Goal: Task Accomplishment & Management: Manage account settings

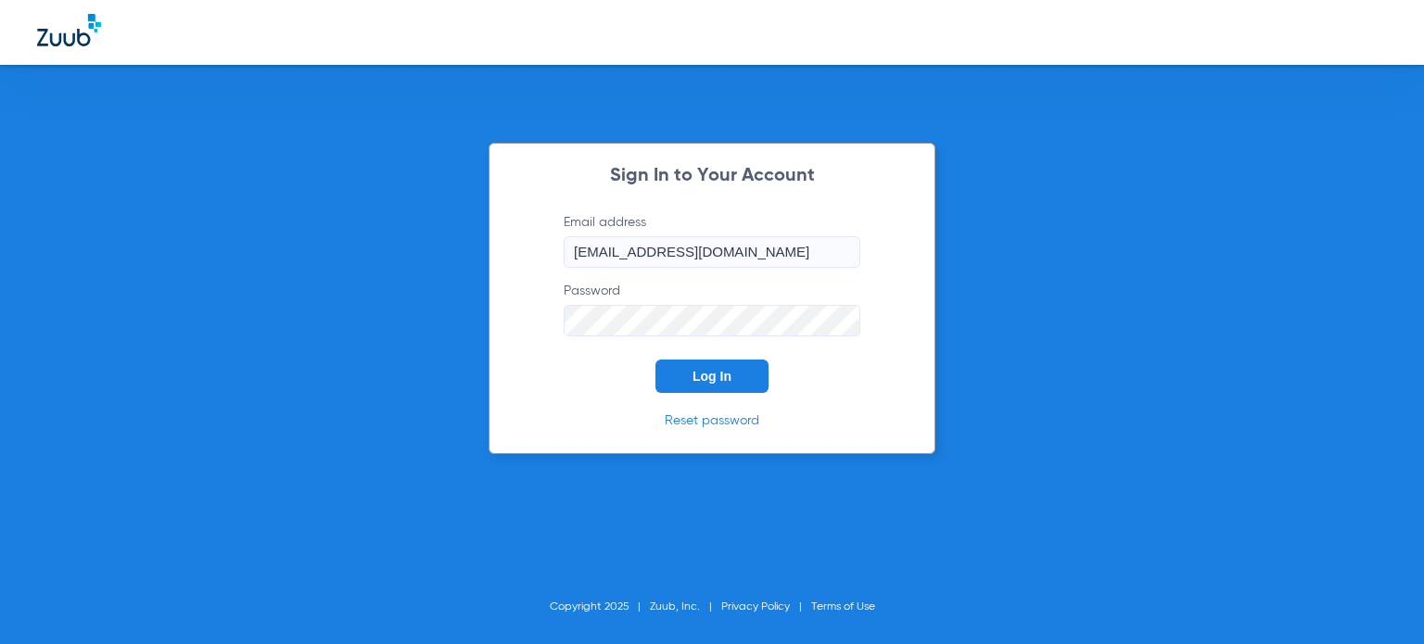
click at [672, 363] on button "Log In" at bounding box center [711, 376] width 113 height 33
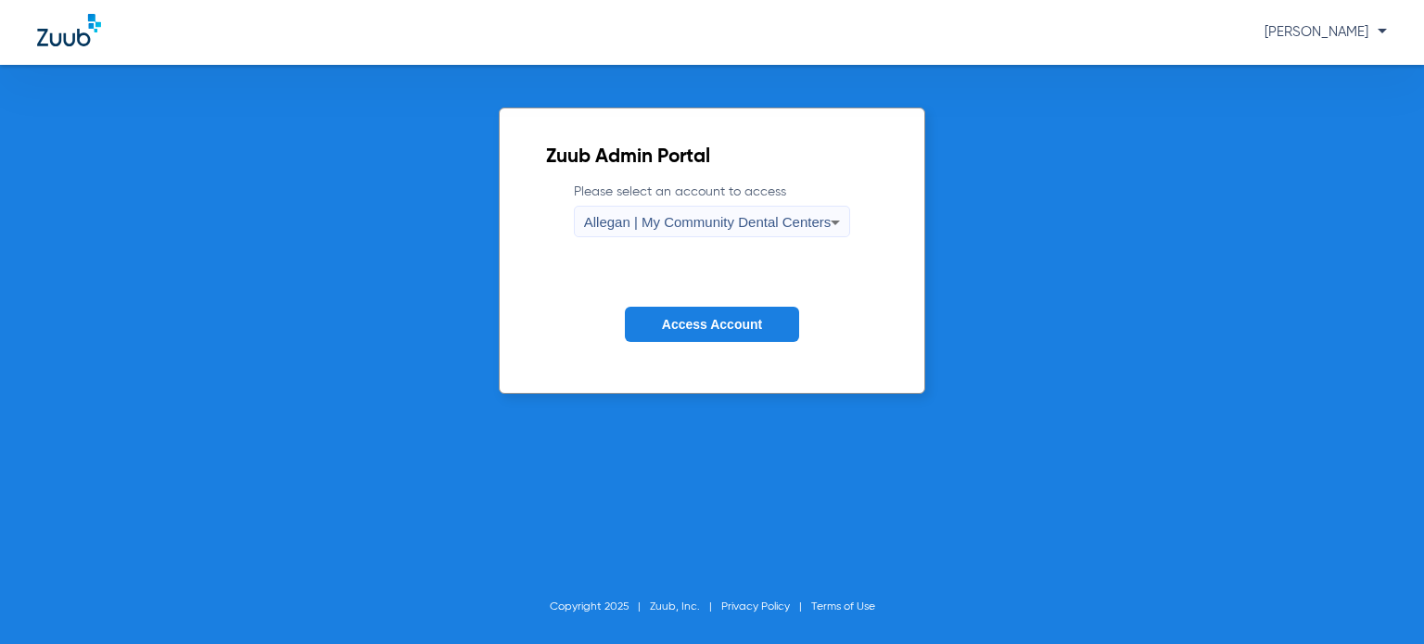
click at [698, 329] on span "Access Account" at bounding box center [712, 324] width 100 height 15
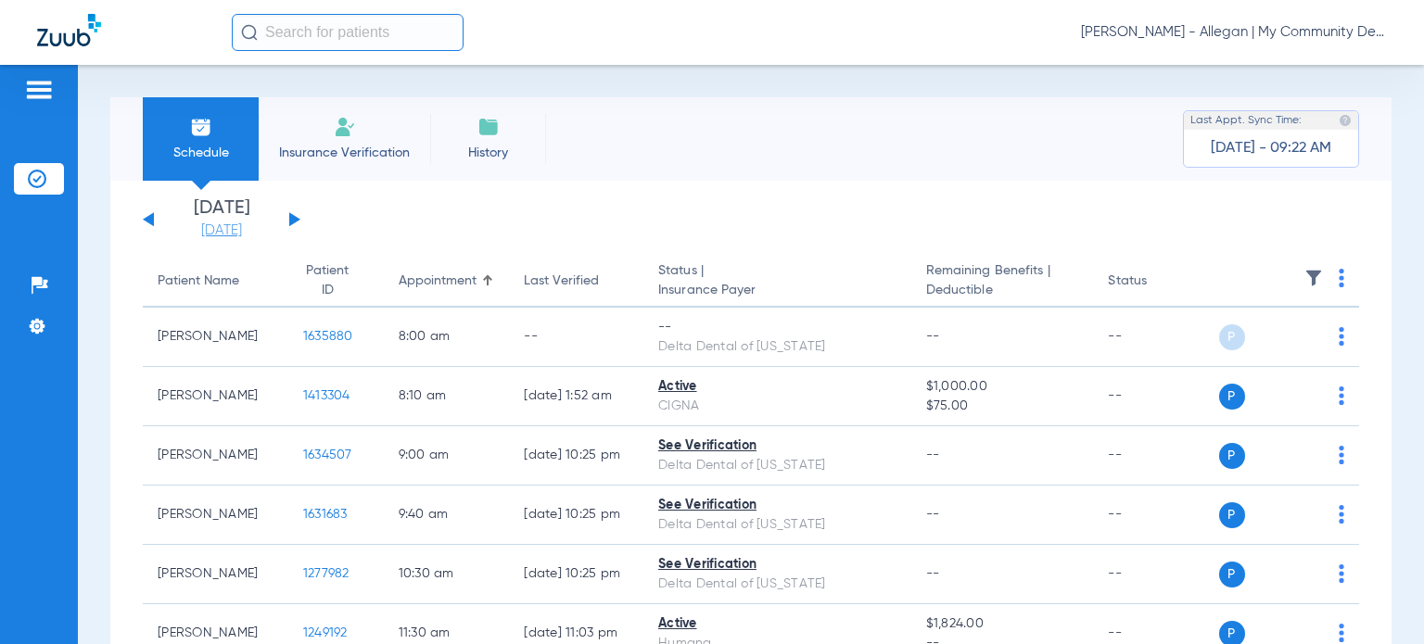
click at [231, 239] on link "[DATE]" at bounding box center [221, 231] width 111 height 19
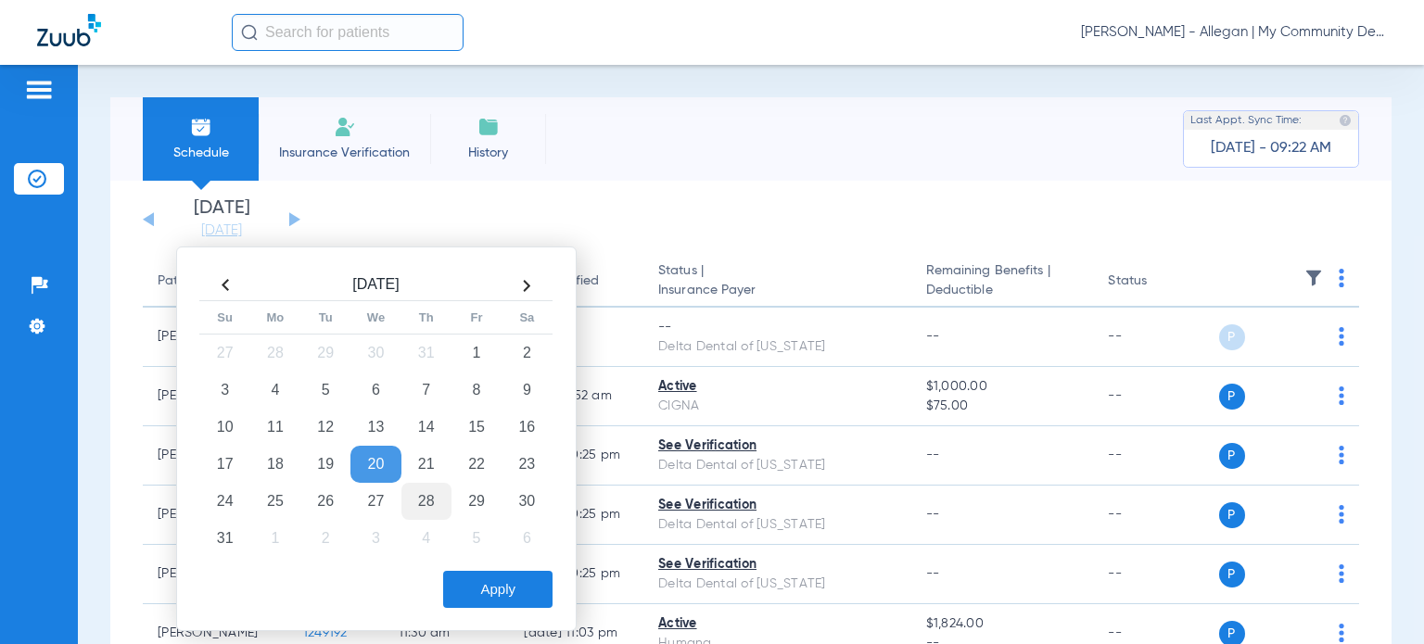
click at [419, 489] on td "28" at bounding box center [426, 501] width 50 height 37
click at [496, 614] on div "Aug 2025 Su Mo Tu We Th Fr Sa 27 28 29 30 31 1 2 3 4 5 6 7 8 9 10 11 12 13 14 1…" at bounding box center [376, 439] width 400 height 385
click at [496, 592] on button "Apply" at bounding box center [497, 589] width 109 height 37
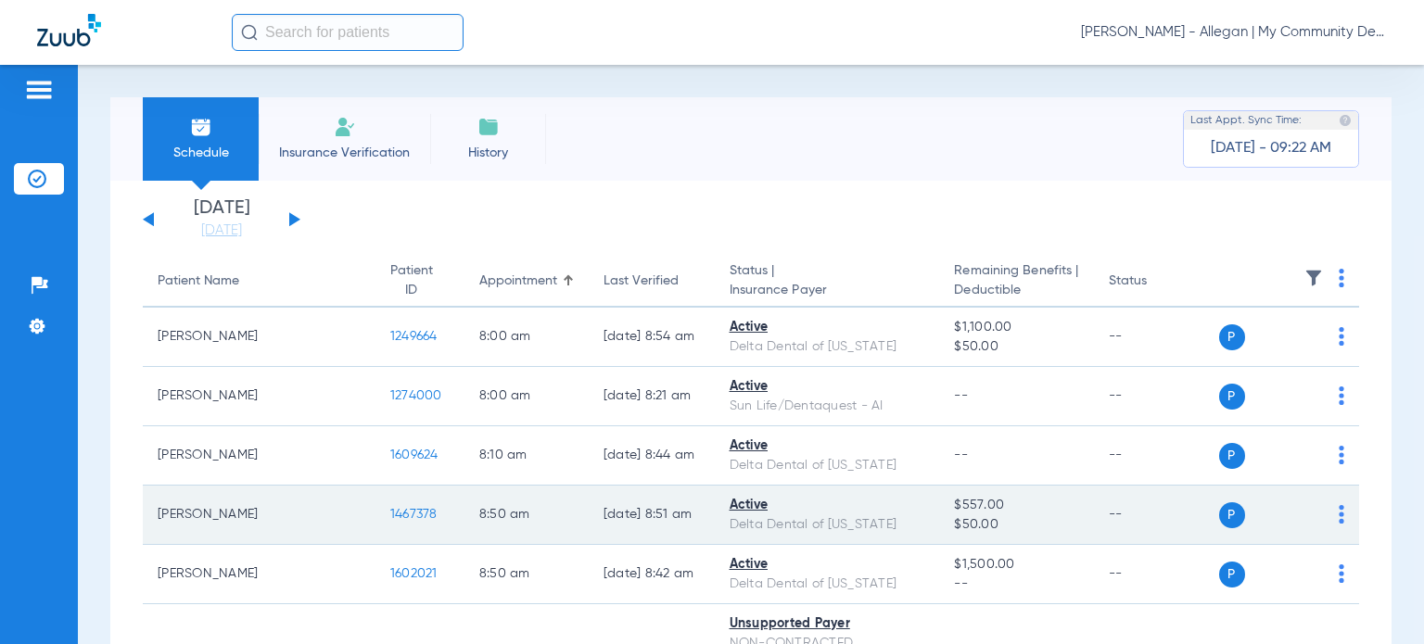
click at [390, 514] on span "1467378" at bounding box center [413, 514] width 47 height 13
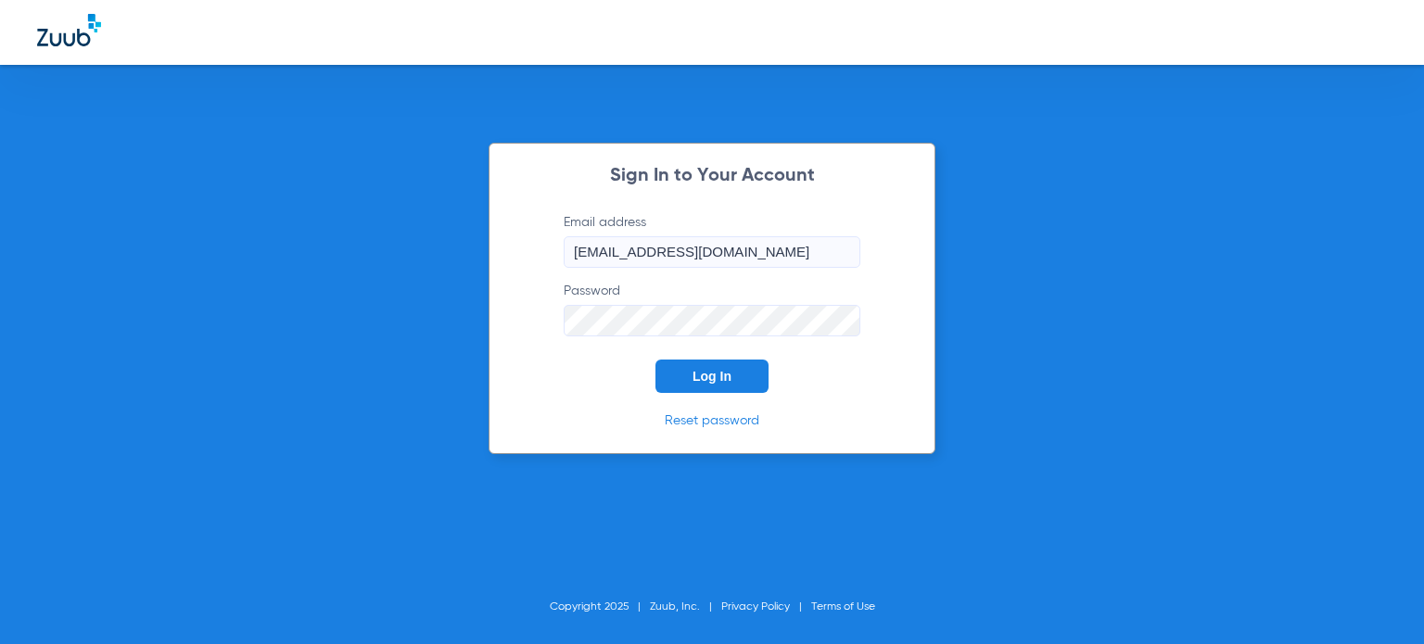
click at [727, 376] on span "Log In" at bounding box center [711, 376] width 39 height 15
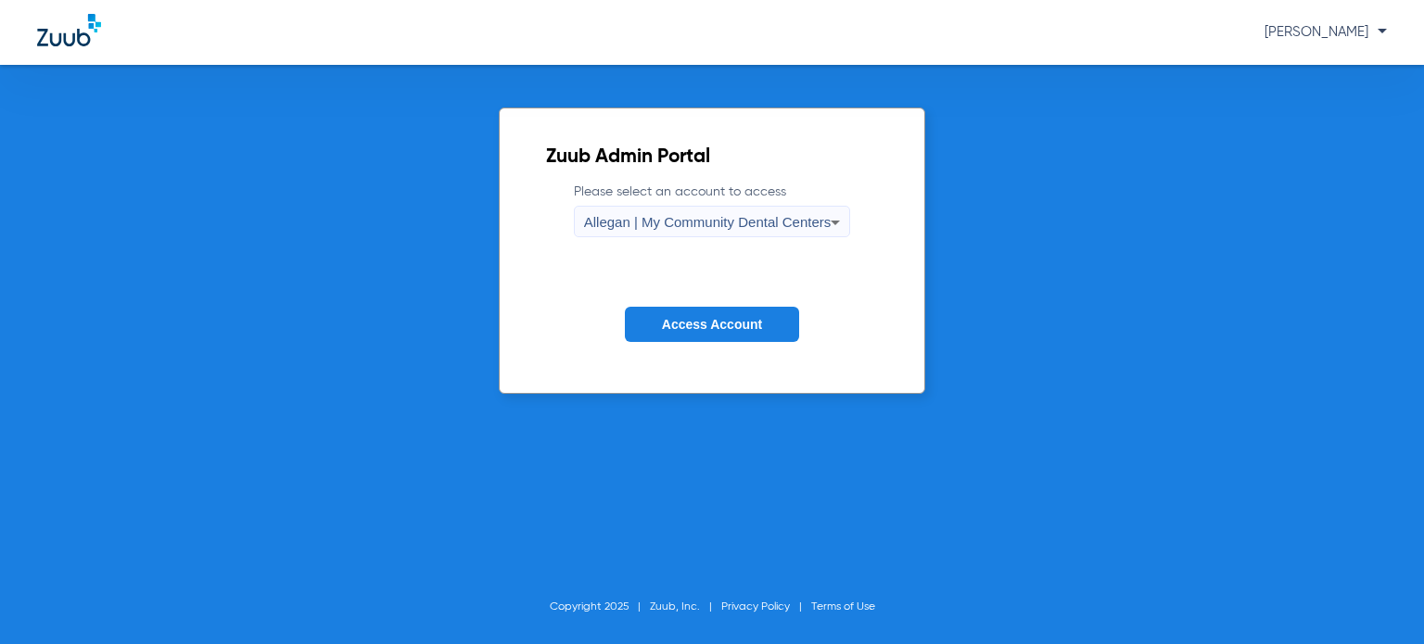
click at [731, 222] on span "Allegan | My Community Dental Centers" at bounding box center [707, 222] width 247 height 16
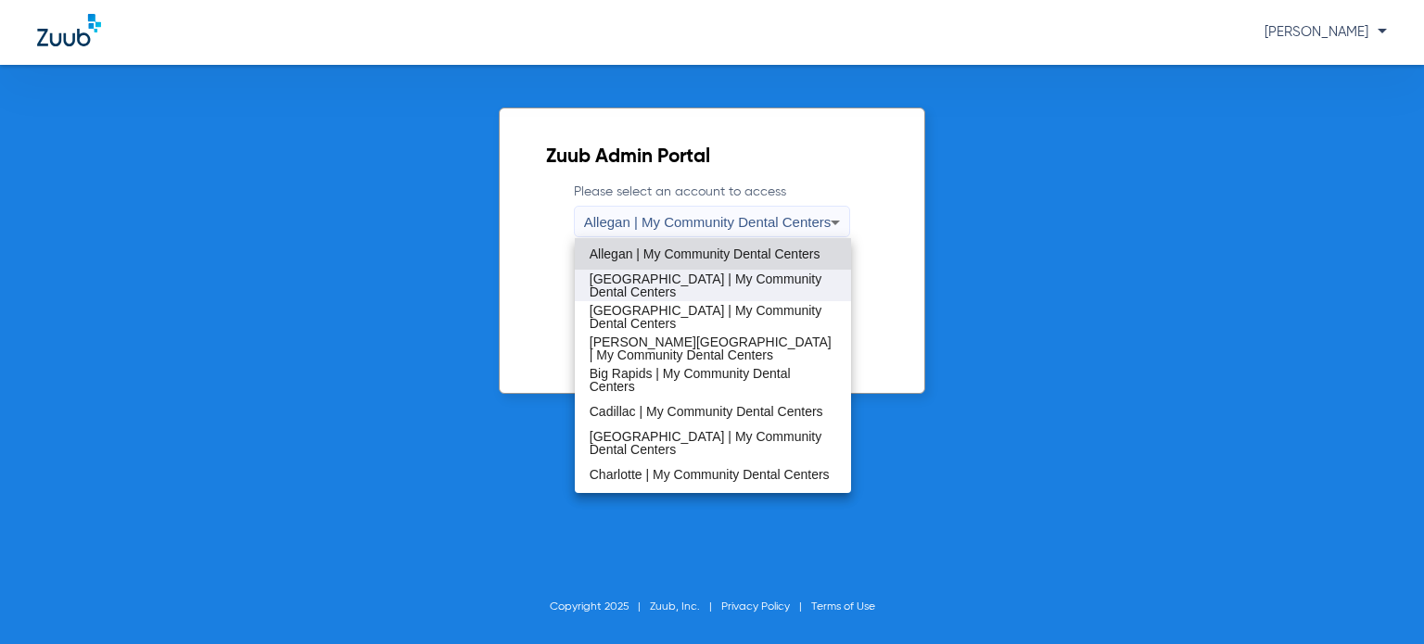
click at [693, 279] on span "[GEOGRAPHIC_DATA] | My Community Dental Centers" at bounding box center [713, 286] width 247 height 26
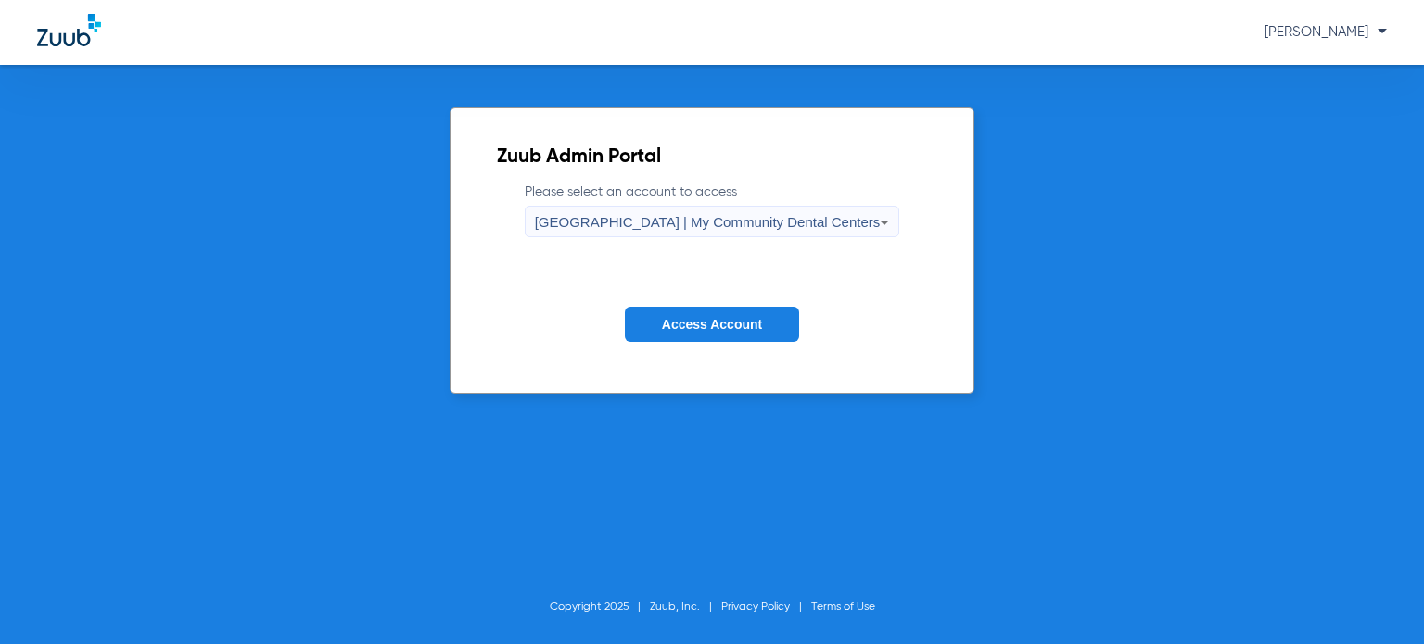
click at [701, 330] on span "Access Account" at bounding box center [712, 324] width 100 height 15
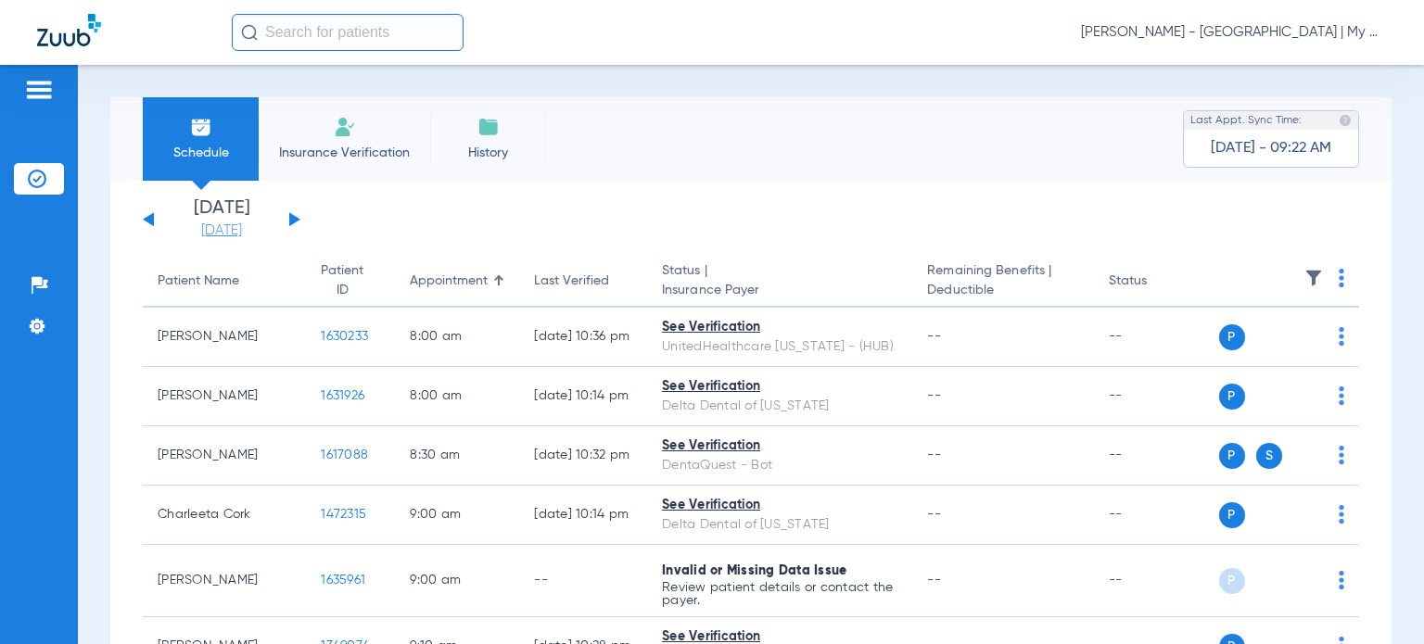
click at [247, 234] on link "[DATE]" at bounding box center [221, 231] width 111 height 19
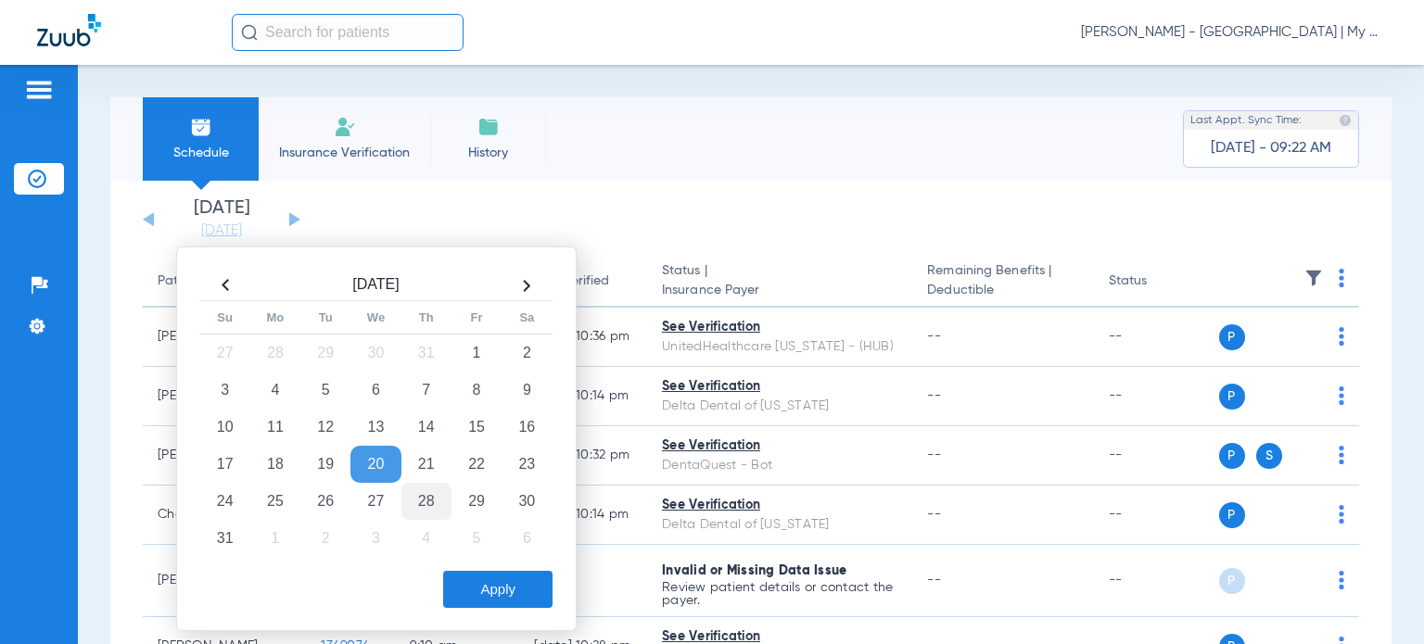
click at [421, 495] on td "28" at bounding box center [426, 501] width 50 height 37
click at [473, 577] on button "Apply" at bounding box center [497, 589] width 109 height 37
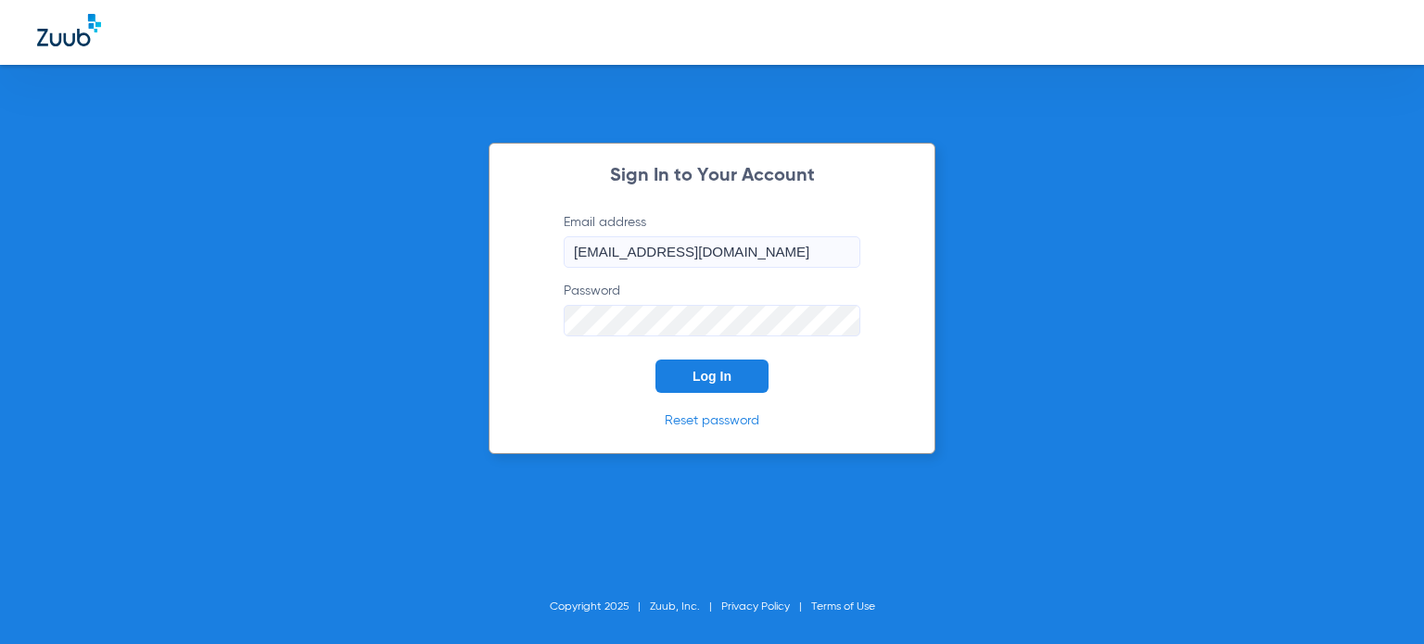
click at [675, 381] on button "Log In" at bounding box center [711, 376] width 113 height 33
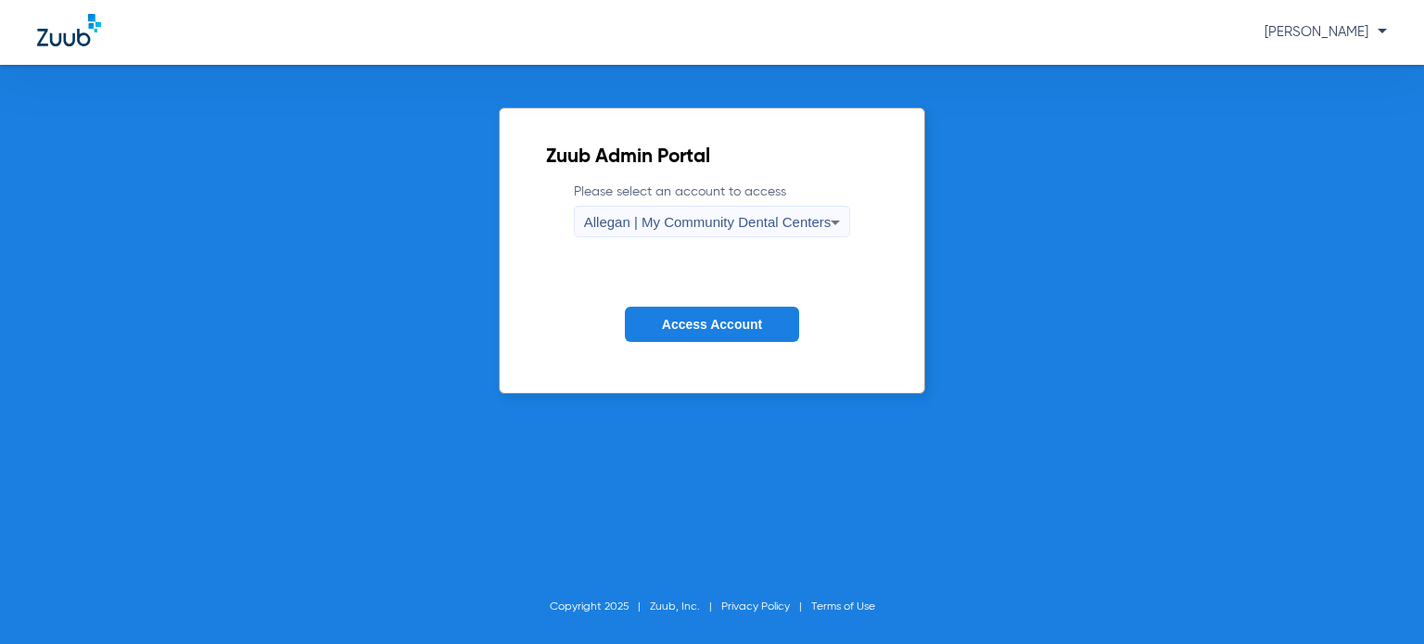
click at [627, 217] on span "Allegan | My Community Dental Centers" at bounding box center [707, 222] width 247 height 16
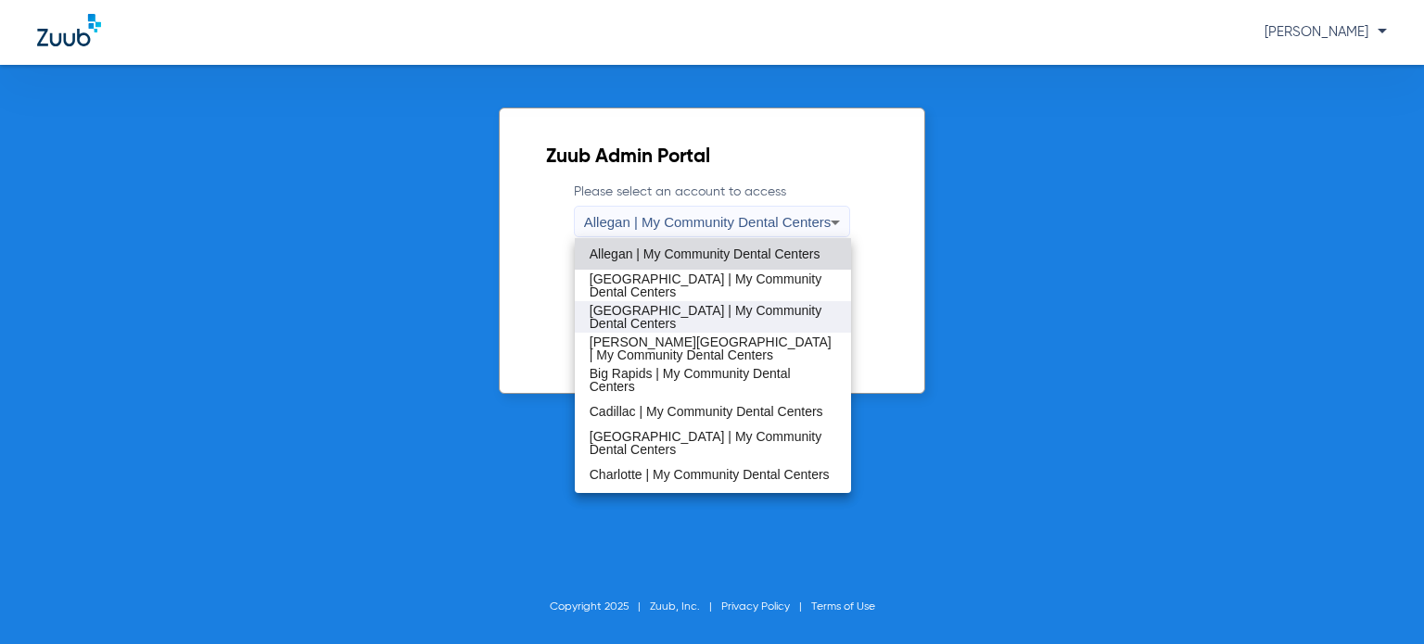
click at [629, 311] on span "[GEOGRAPHIC_DATA] | My Community Dental Centers" at bounding box center [713, 317] width 247 height 26
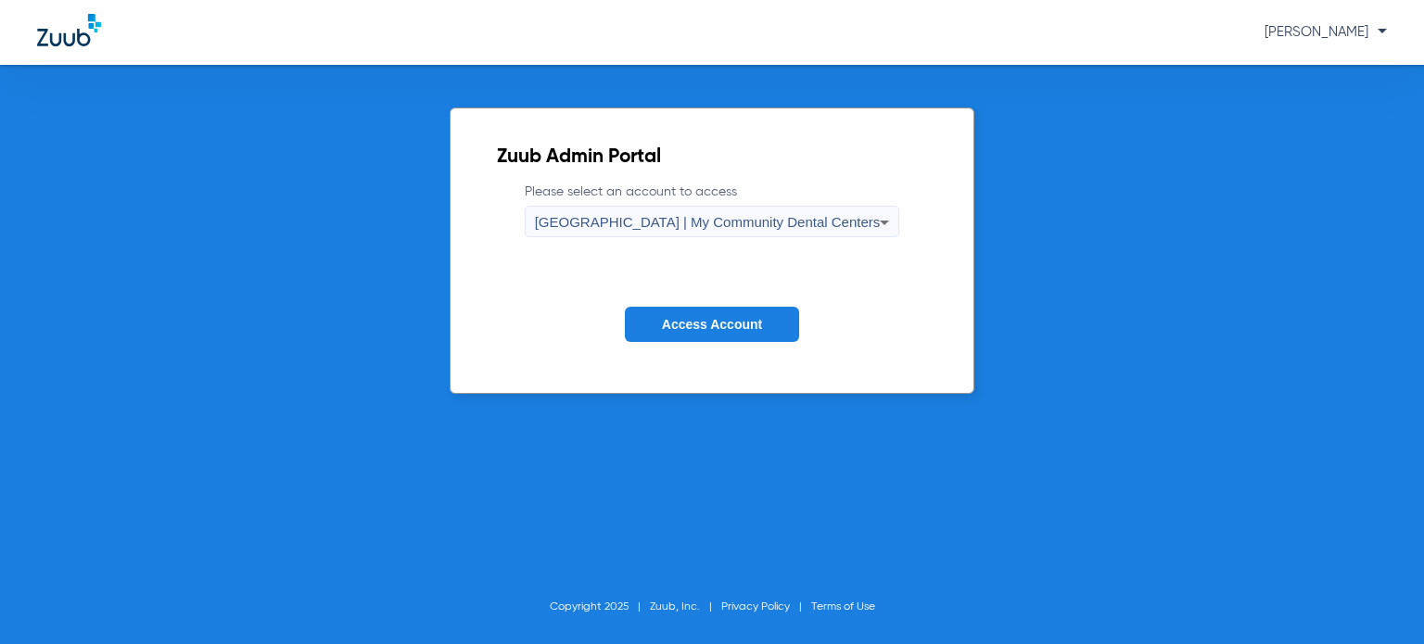
click at [664, 312] on button "Access Account" at bounding box center [712, 325] width 174 height 36
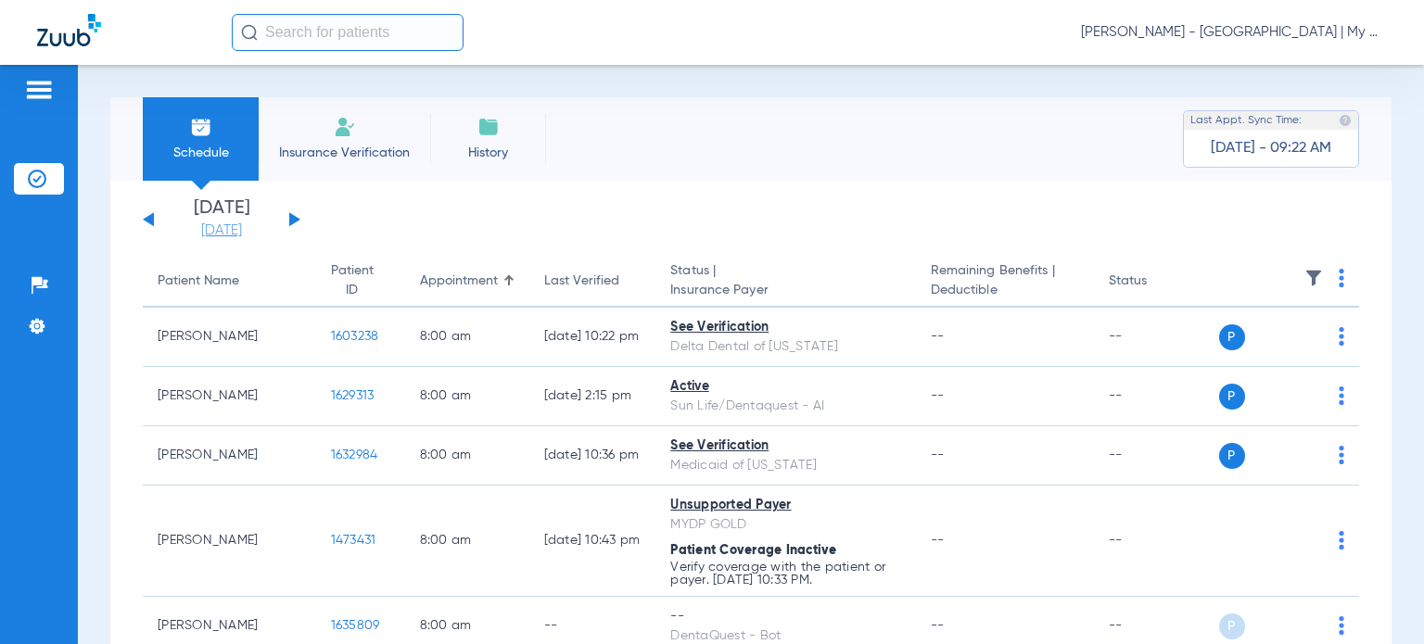
click at [246, 233] on link "[DATE]" at bounding box center [221, 231] width 111 height 19
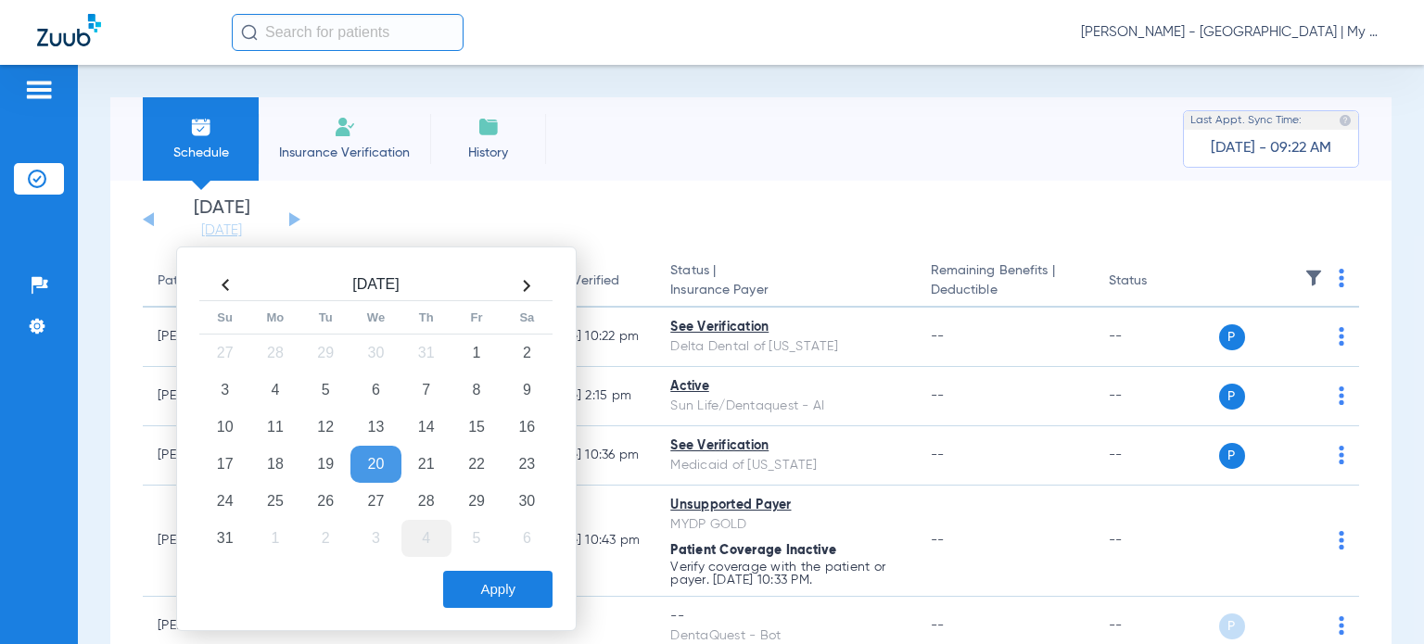
click at [436, 522] on td "4" at bounding box center [426, 538] width 50 height 37
click at [219, 281] on th at bounding box center [225, 286] width 50 height 30
click at [430, 500] on td "28" at bounding box center [426, 501] width 50 height 37
click at [482, 592] on button "Apply" at bounding box center [497, 589] width 109 height 37
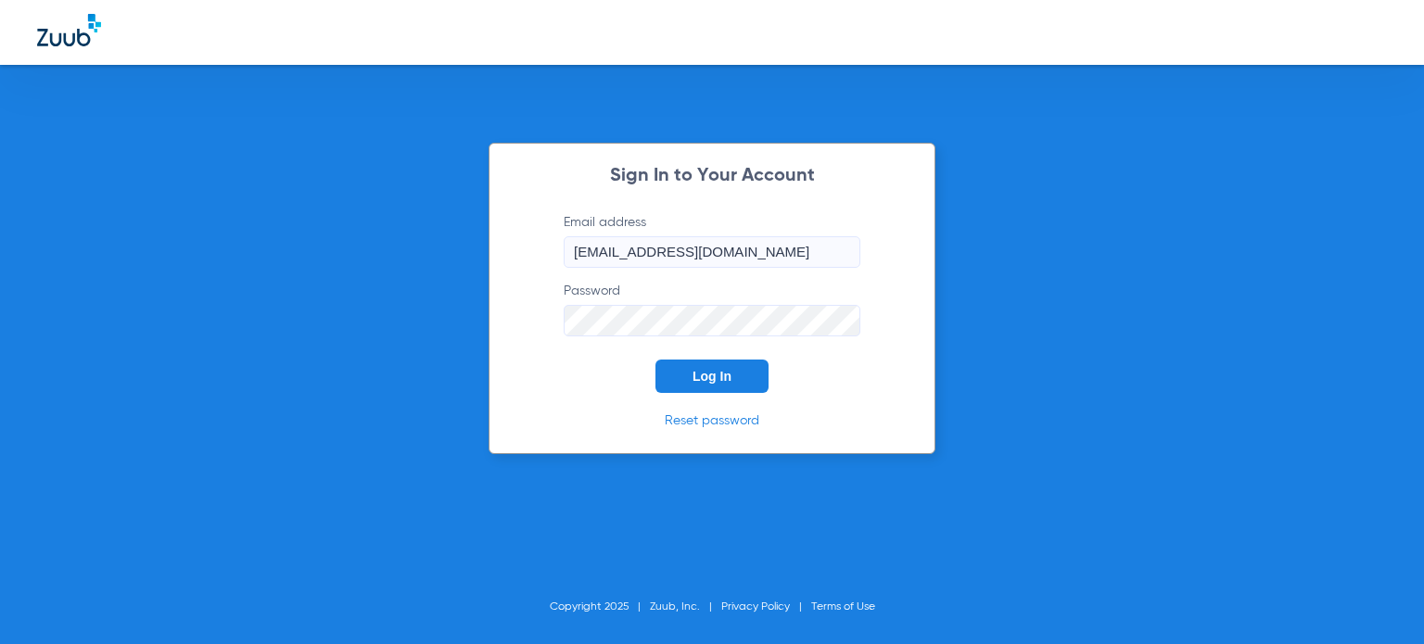
click at [704, 374] on span "Log In" at bounding box center [711, 376] width 39 height 15
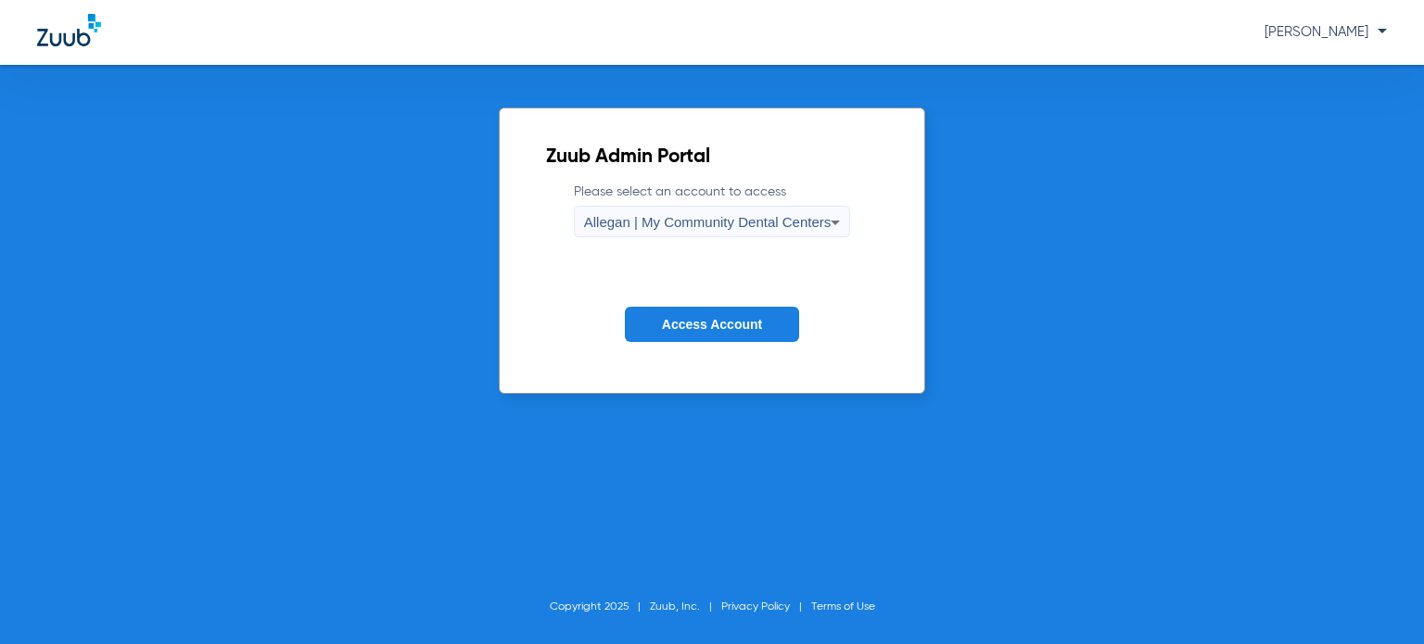
click at [671, 235] on div "Allegan | My Community Dental Centers" at bounding box center [707, 223] width 247 height 32
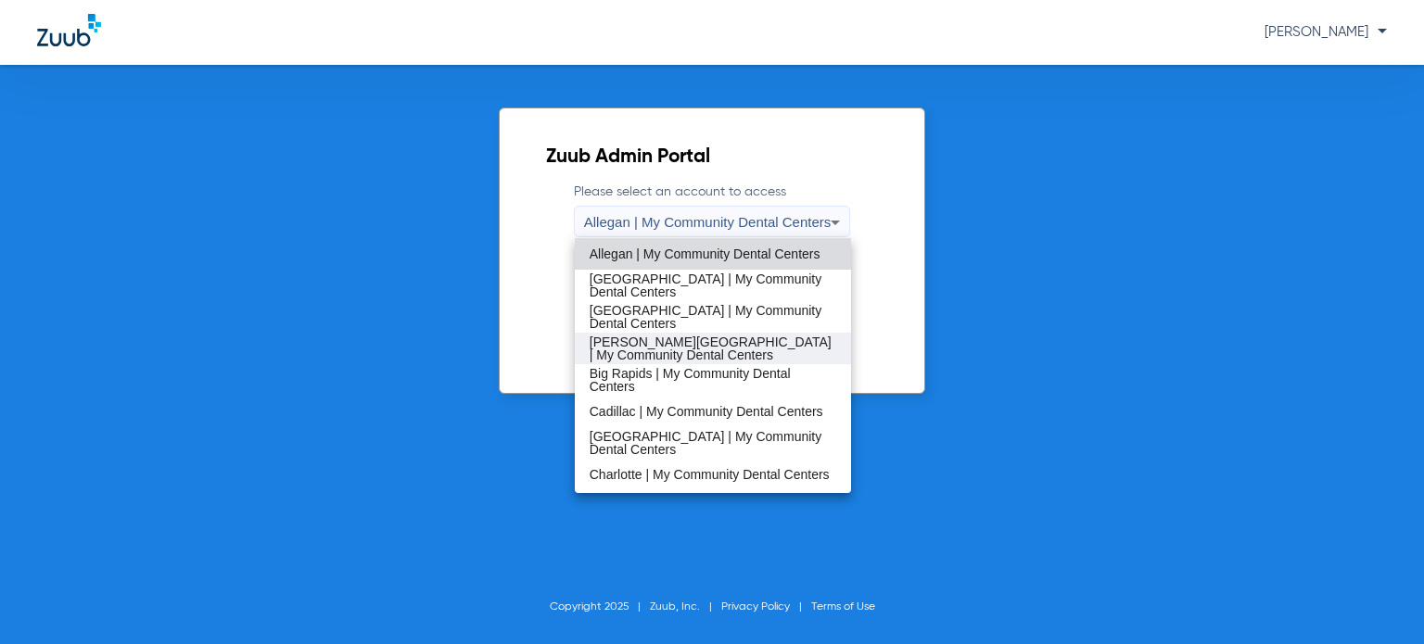
click at [681, 336] on span "[PERSON_NAME][GEOGRAPHIC_DATA] | My Community Dental Centers" at bounding box center [713, 349] width 247 height 26
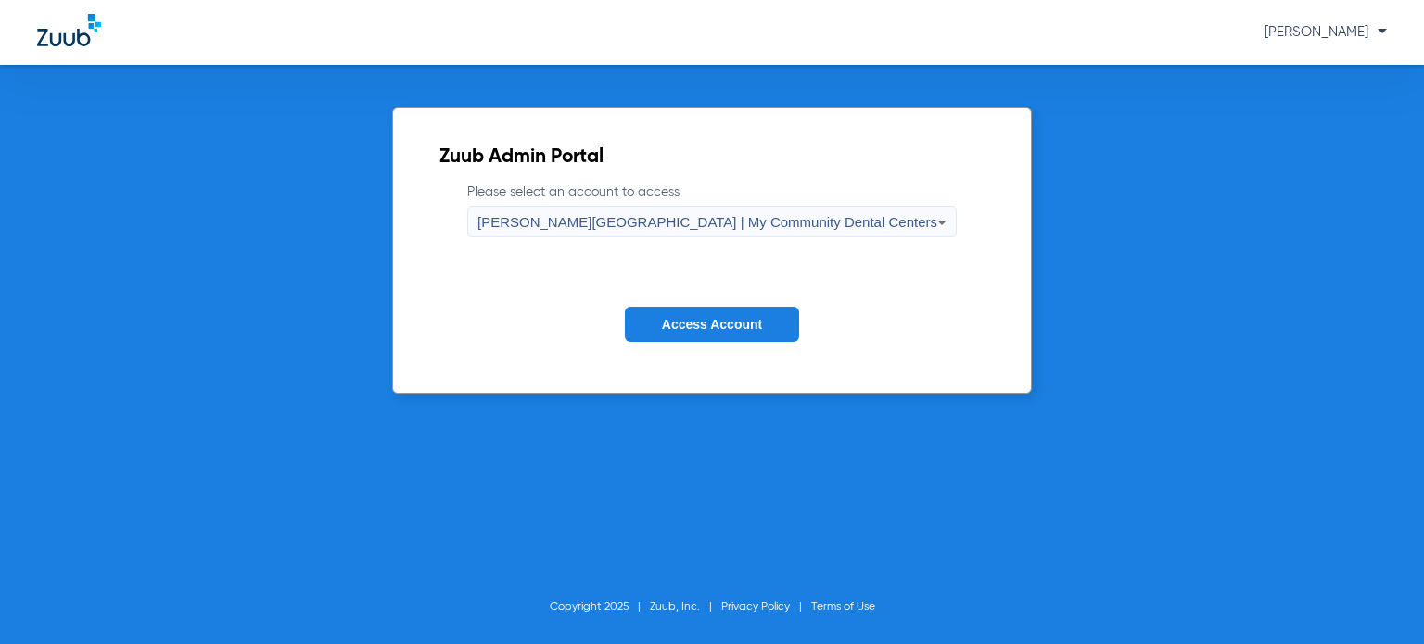
click at [681, 310] on button "Access Account" at bounding box center [712, 325] width 174 height 36
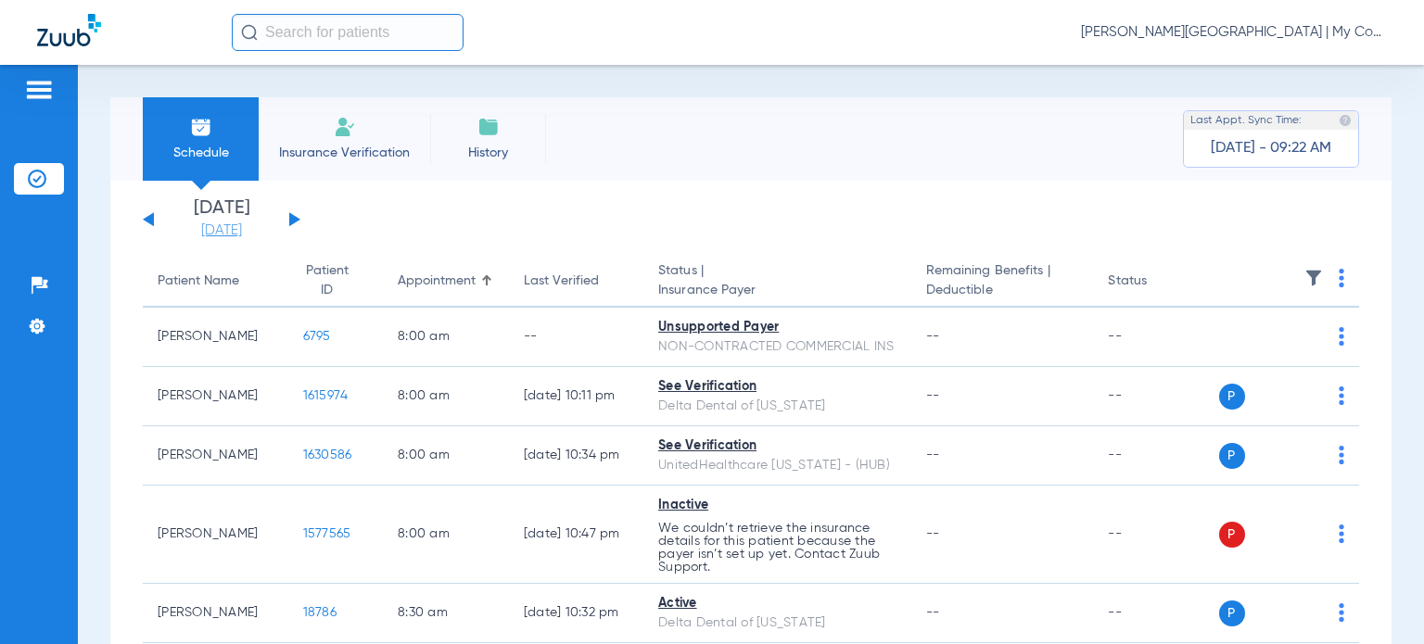
click at [237, 238] on link "[DATE]" at bounding box center [221, 231] width 111 height 19
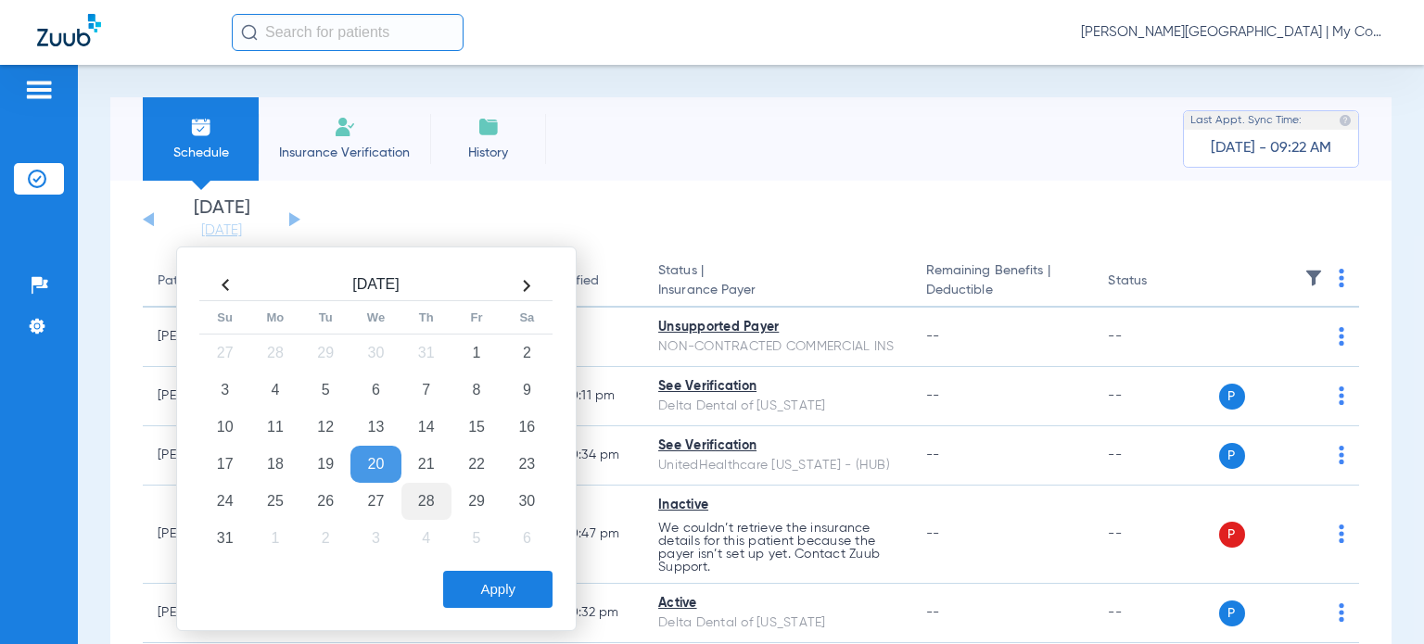
click at [433, 485] on td "28" at bounding box center [426, 501] width 50 height 37
click at [491, 585] on button "Apply" at bounding box center [497, 589] width 109 height 37
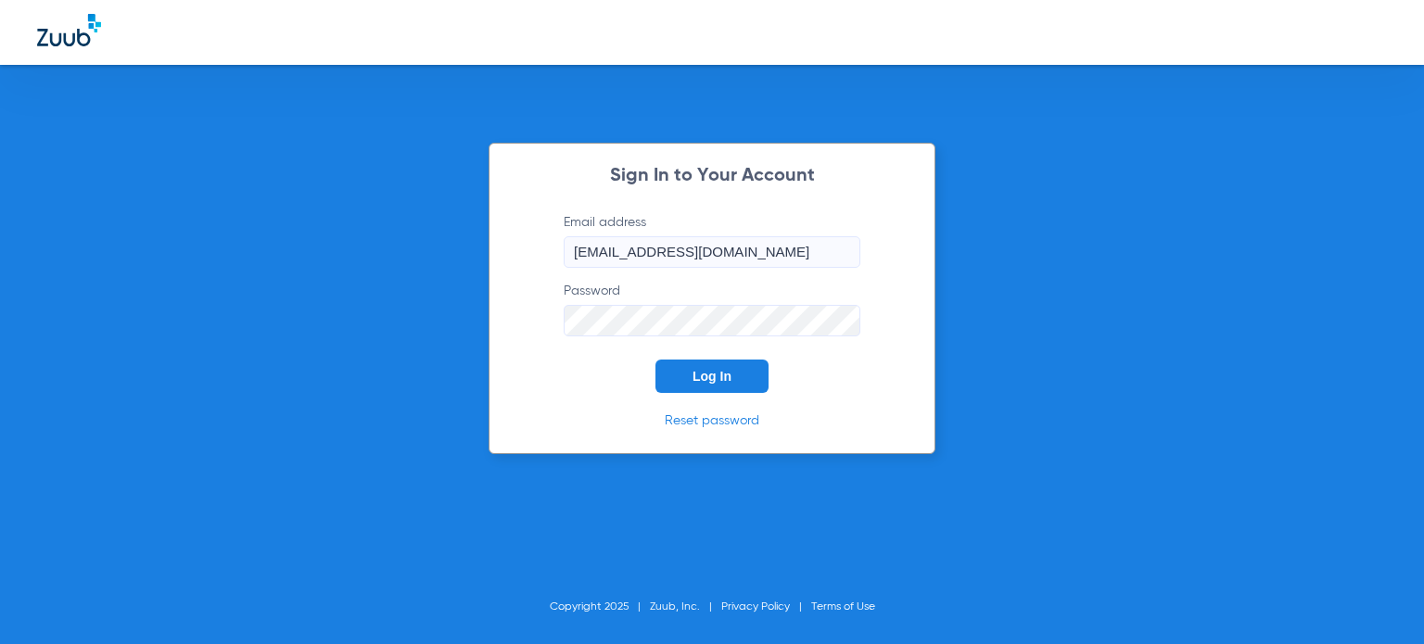
click at [694, 374] on span "Log In" at bounding box center [711, 376] width 39 height 15
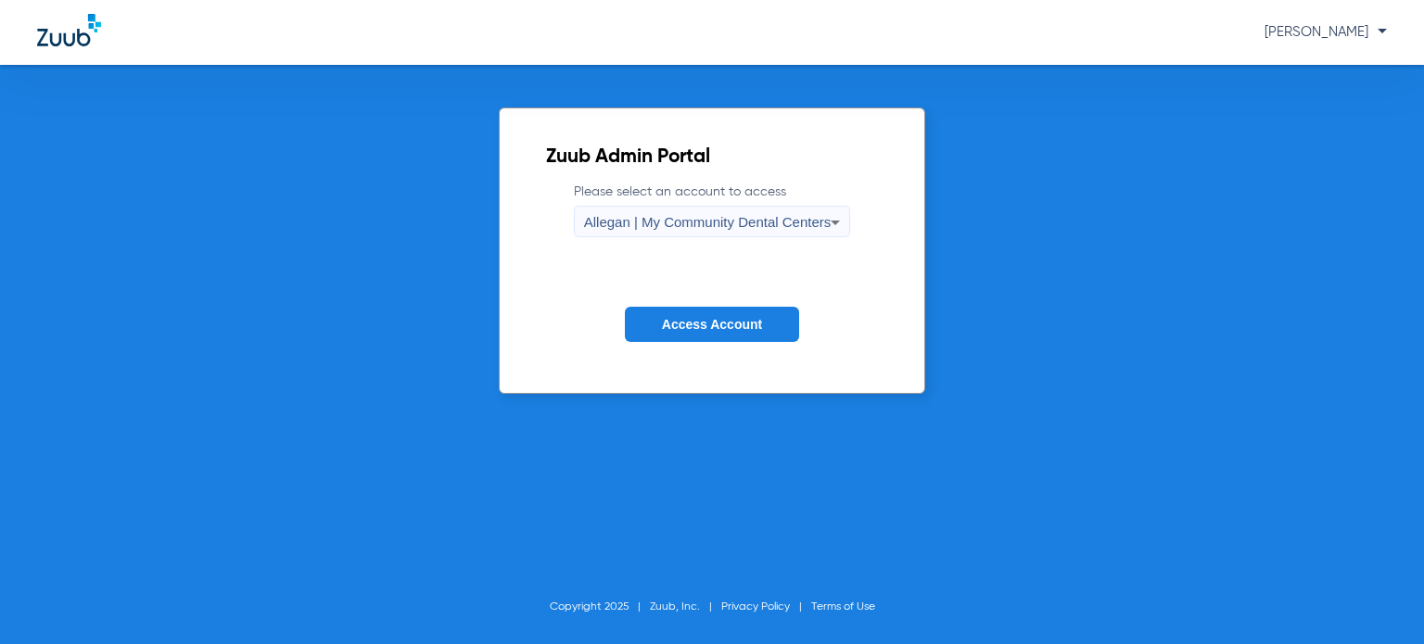
click at [617, 221] on span "Allegan | My Community Dental Centers" at bounding box center [707, 222] width 247 height 16
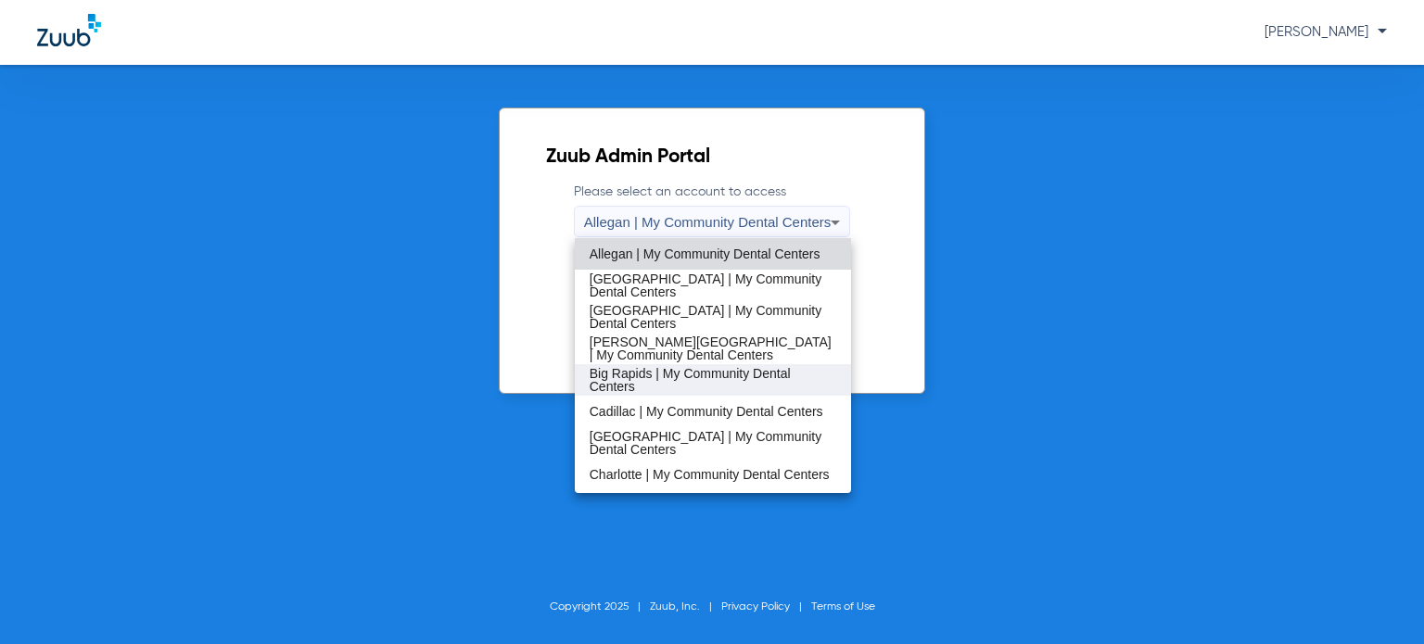
click at [677, 388] on span "Big Rapids | My Community Dental Centers" at bounding box center [713, 380] width 247 height 26
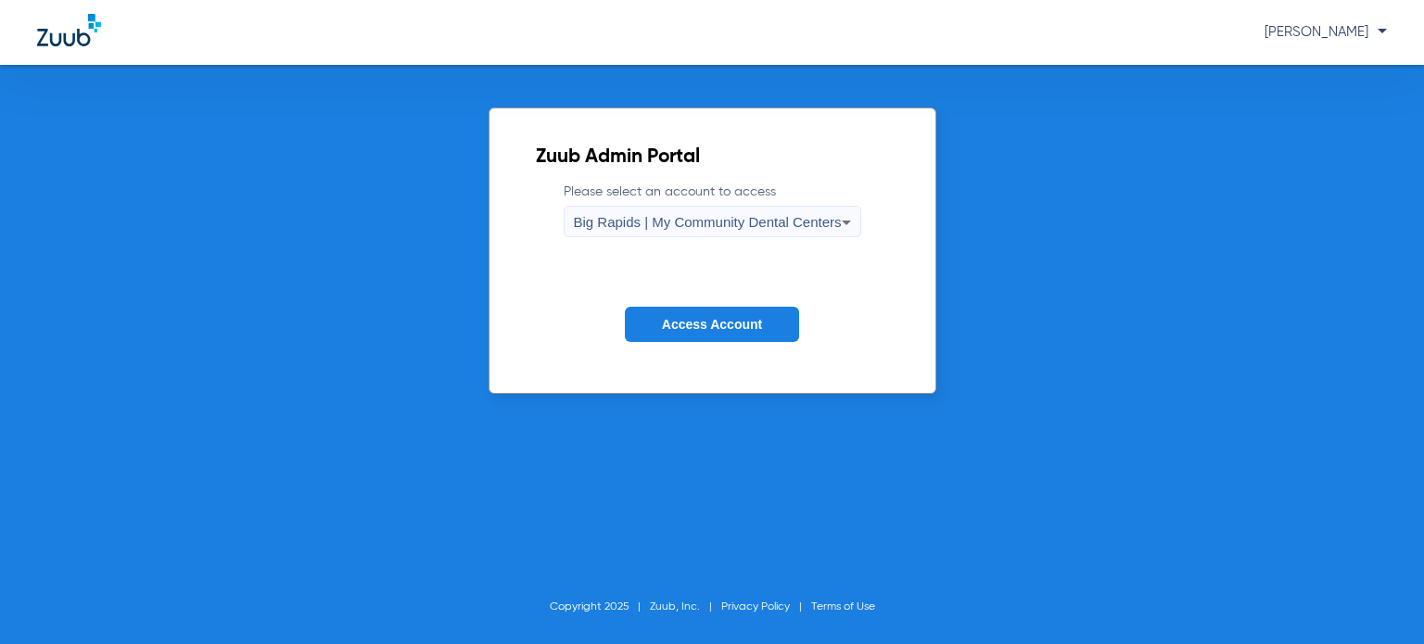
click at [708, 325] on span "Access Account" at bounding box center [712, 324] width 100 height 15
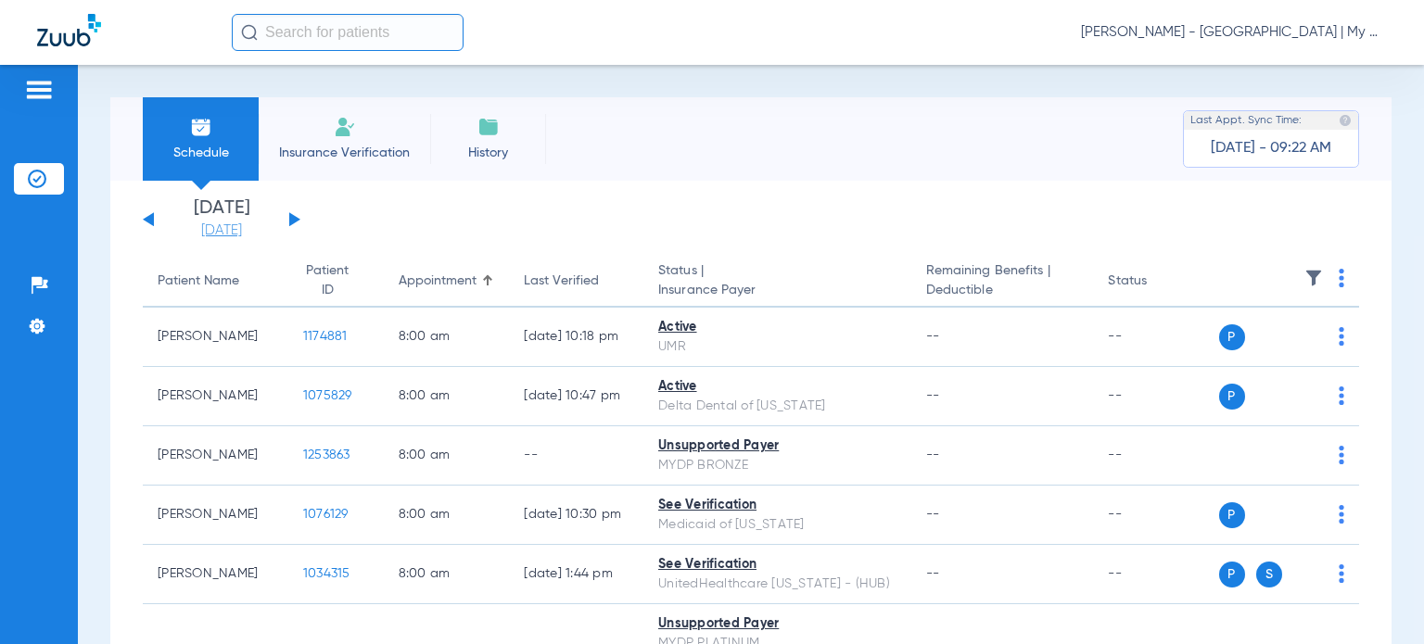
click at [209, 233] on link "[DATE]" at bounding box center [221, 231] width 111 height 19
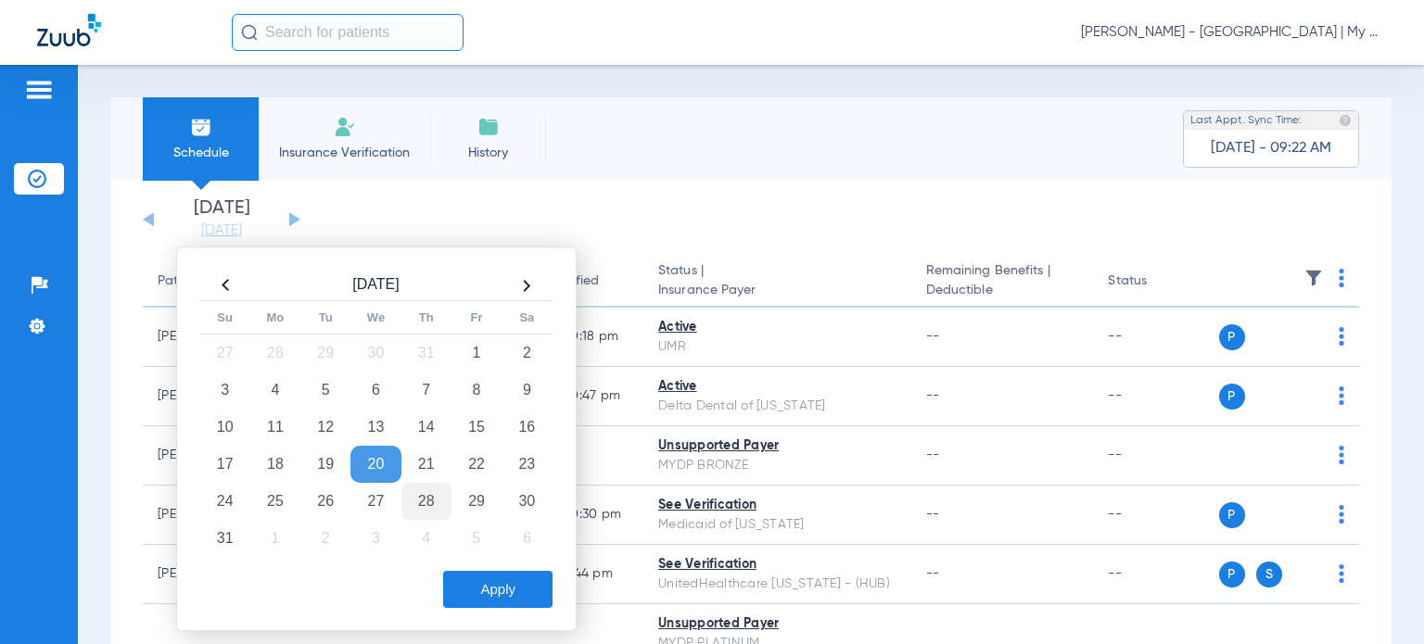
click at [434, 501] on td "28" at bounding box center [426, 501] width 50 height 37
drag, startPoint x: 486, startPoint y: 593, endPoint x: 558, endPoint y: 593, distance: 72.3
click at [486, 593] on button "Apply" at bounding box center [497, 589] width 109 height 37
